Goal: Find specific page/section: Find specific page/section

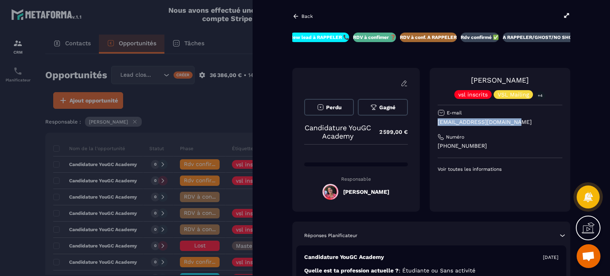
drag, startPoint x: 514, startPoint y: 123, endPoint x: 444, endPoint y: 122, distance: 70.6
click at [438, 122] on p "[EMAIL_ADDRESS][DOMAIN_NAME]" at bounding box center [499, 122] width 125 height 8
copy p "[EMAIL_ADDRESS][DOMAIN_NAME]"
click at [306, 18] on p "Back" at bounding box center [307, 16] width 12 height 6
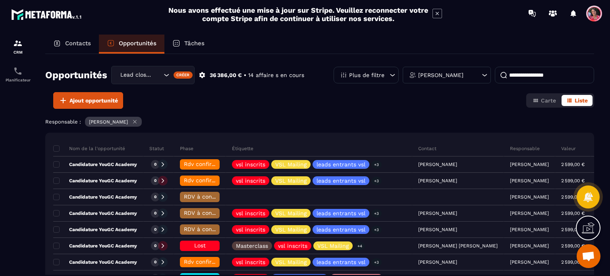
click at [77, 47] on div "Contacts" at bounding box center [72, 44] width 54 height 19
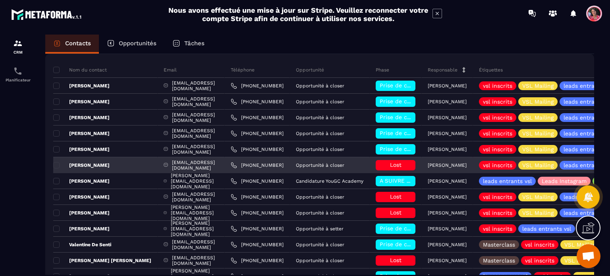
scroll to position [79, 0]
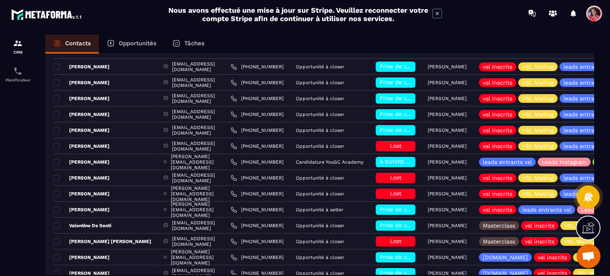
click at [150, 41] on p "Opportunités" at bounding box center [138, 43] width 38 height 7
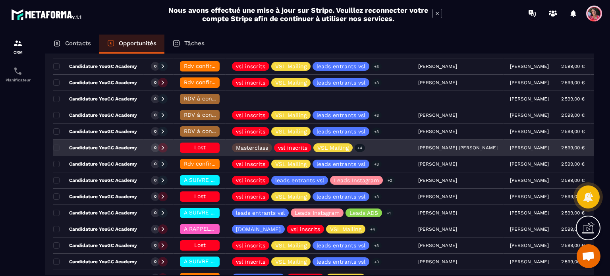
scroll to position [79, 0]
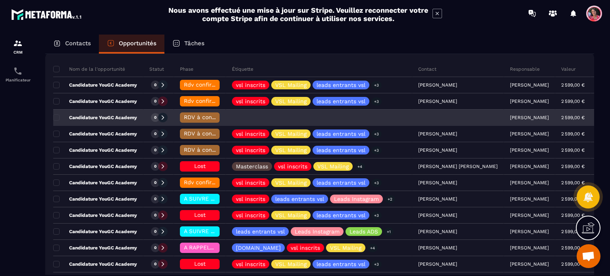
click at [95, 115] on p "Candidature YouGC Academy" at bounding box center [95, 117] width 84 height 6
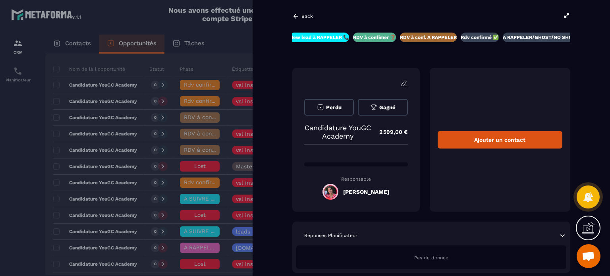
click at [305, 15] on p "Back" at bounding box center [307, 16] width 12 height 6
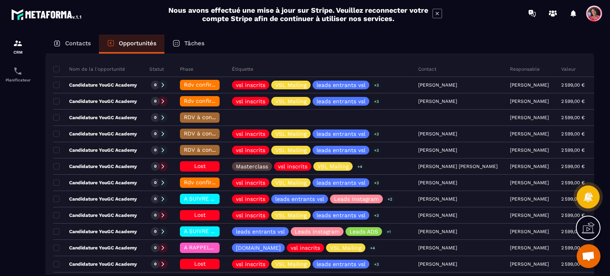
click at [76, 38] on div "Contacts" at bounding box center [72, 44] width 54 height 19
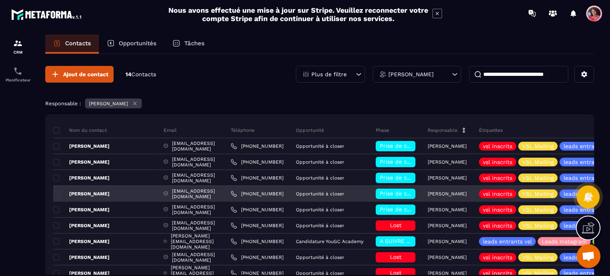
scroll to position [79, 0]
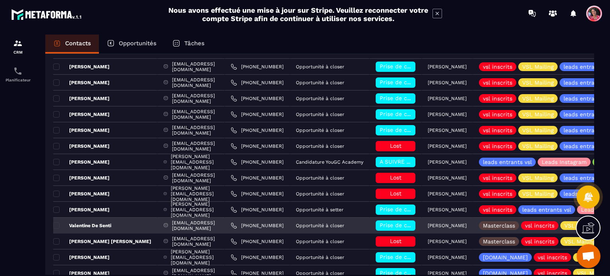
click at [81, 221] on div "Valentine De Senti" at bounding box center [105, 225] width 104 height 16
